Goal: Task Accomplishment & Management: Manage account settings

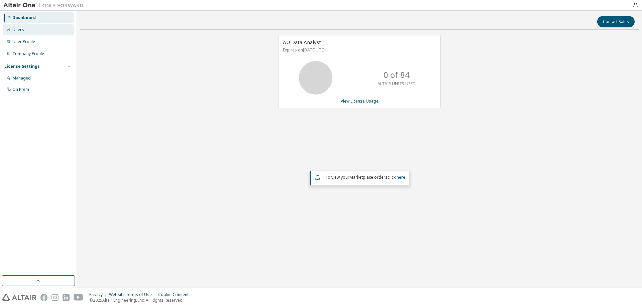
click at [20, 27] on div "Users" at bounding box center [18, 29] width 12 height 5
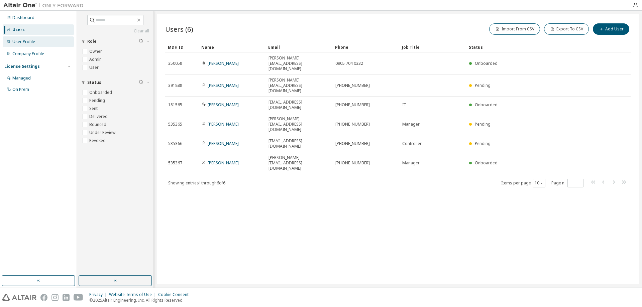
click at [20, 40] on div "User Profile" at bounding box center [23, 41] width 23 height 5
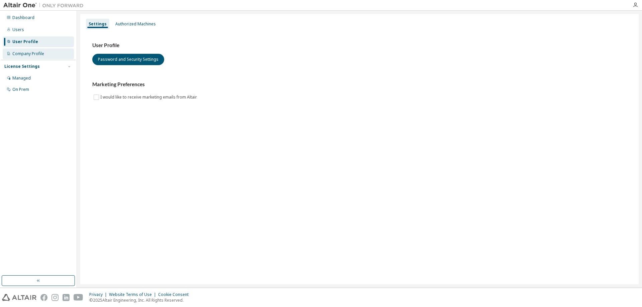
click at [33, 54] on div "Company Profile" at bounding box center [28, 53] width 32 height 5
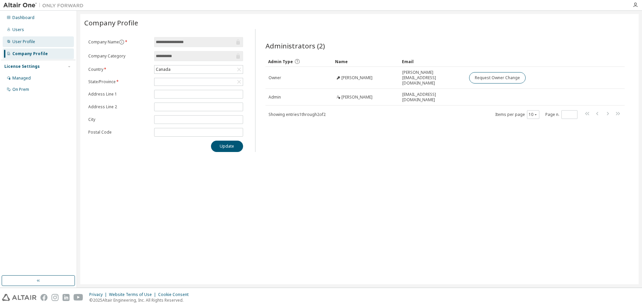
click at [30, 42] on div "User Profile" at bounding box center [23, 41] width 23 height 5
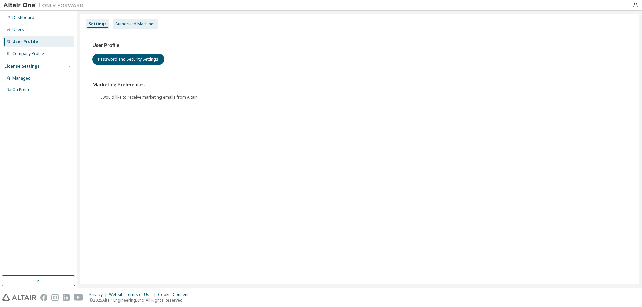
click at [139, 24] on div "Authorized Machines" at bounding box center [135, 23] width 40 height 5
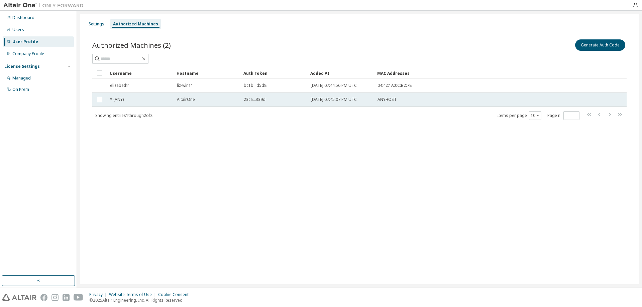
click at [252, 98] on span "23ca...339d" at bounding box center [255, 99] width 22 height 5
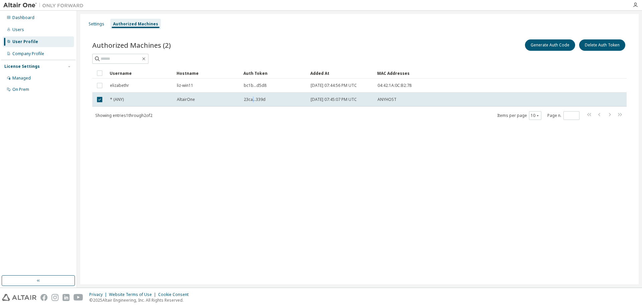
click at [252, 98] on span "23ca...339d" at bounding box center [255, 99] width 22 height 5
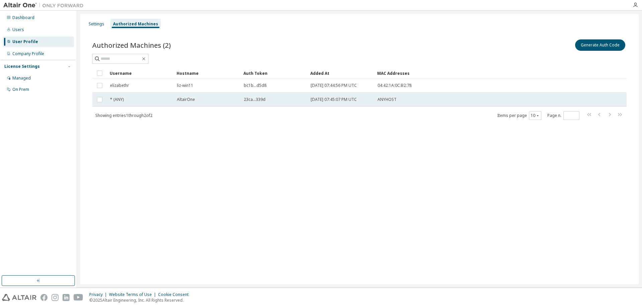
click at [246, 102] on span "23ca...339d" at bounding box center [255, 99] width 22 height 5
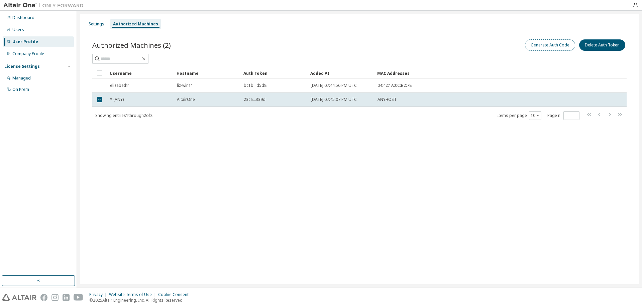
click at [555, 39] on button "Generate Auth Code" at bounding box center [550, 44] width 50 height 11
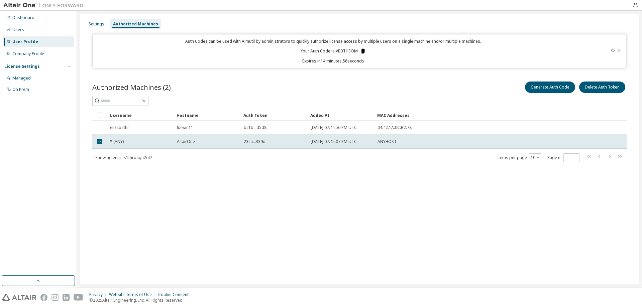
click at [361, 50] on icon at bounding box center [363, 51] width 6 height 6
